Goal: Task Accomplishment & Management: Manage account settings

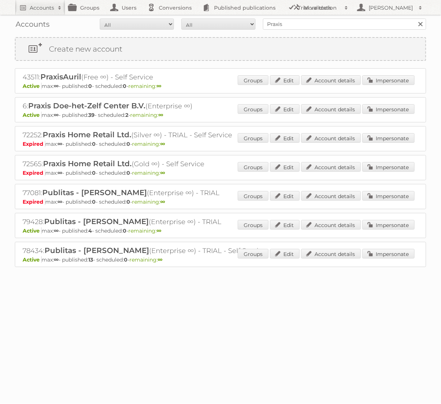
click at [348, 20] on input "Praxis" at bounding box center [344, 24] width 163 height 11
type input "GAMMA"
click at [409, 104] on link "Impersonate" at bounding box center [388, 109] width 52 height 10
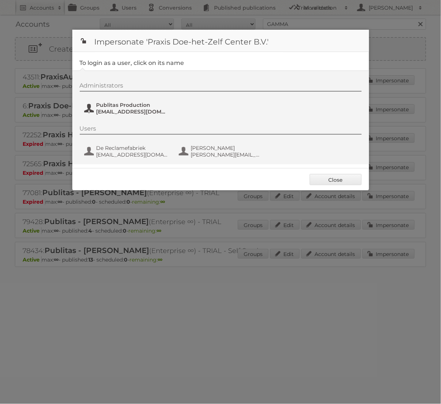
click at [114, 103] on span "Publitas Production" at bounding box center [132, 105] width 72 height 7
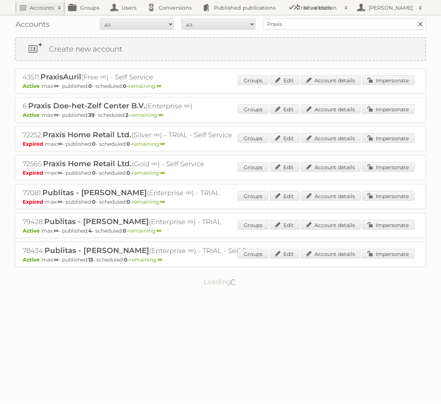
click at [349, 27] on input "Praxis" at bounding box center [344, 24] width 163 height 11
type input "bol.com"
click at [415, 19] on input "Search" at bounding box center [420, 24] width 11 height 11
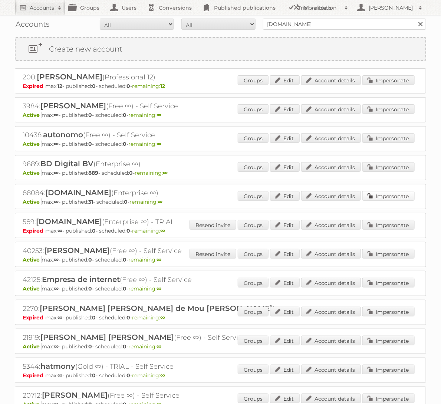
click at [372, 197] on link "Impersonate" at bounding box center [388, 196] width 52 height 10
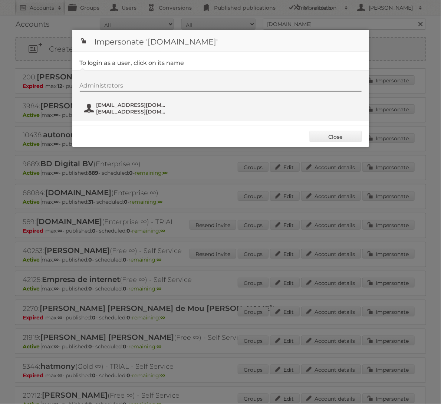
click at [112, 115] on button "[EMAIL_ADDRESS][DOMAIN_NAME] [EMAIL_ADDRESS][DOMAIN_NAME]" at bounding box center [126, 108] width 87 height 15
